Goal: Obtain resource: Download file/media

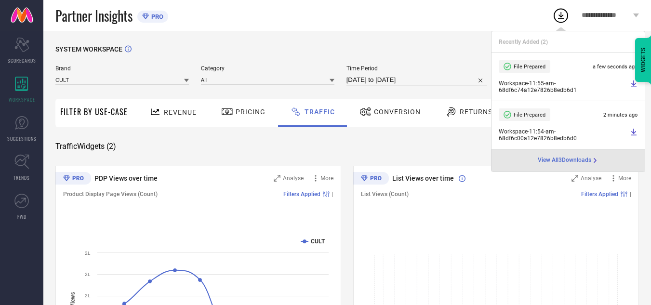
select select "8"
select select "2025"
select select "9"
select select "2025"
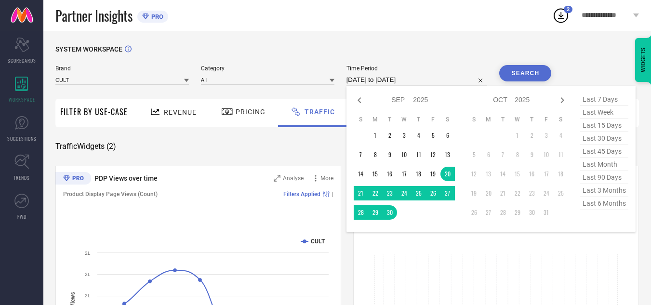
click at [427, 76] on input "[DATE] to [DATE]" at bounding box center [417, 80] width 141 height 12
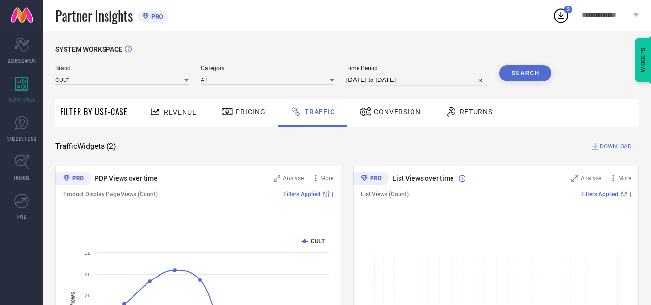
click at [528, 74] on button "Search" at bounding box center [525, 73] width 52 height 16
click at [517, 66] on button "Search" at bounding box center [525, 73] width 52 height 16
click at [612, 142] on span "DOWNLOAD" at bounding box center [616, 147] width 32 height 10
click at [295, 42] on div "SYSTEM WORKSPACE Brand CULT Category All Time Period [DATE] to [DATE] Search Fi…" at bounding box center [347, 226] width 608 height 390
click at [536, 73] on button "Search" at bounding box center [525, 73] width 52 height 16
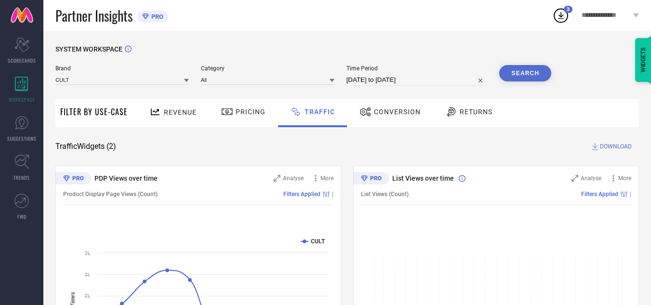
click at [621, 146] on span "DOWNLOAD" at bounding box center [616, 147] width 32 height 10
click at [460, 27] on div "Partner Insights PRO" at bounding box center [303, 15] width 497 height 31
